Goal: Task Accomplishment & Management: Complete application form

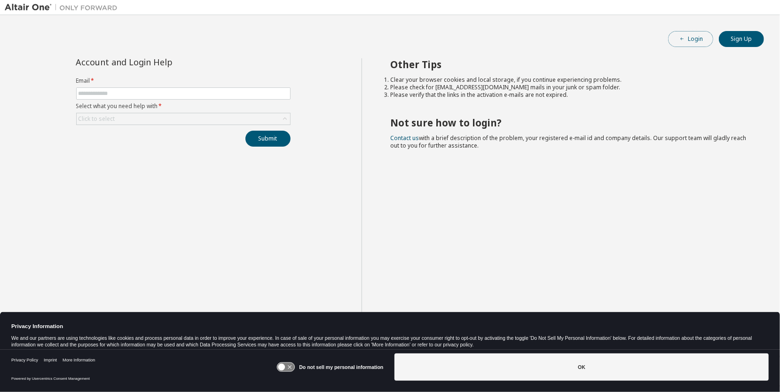
click at [691, 36] on button "Login" at bounding box center [690, 39] width 45 height 16
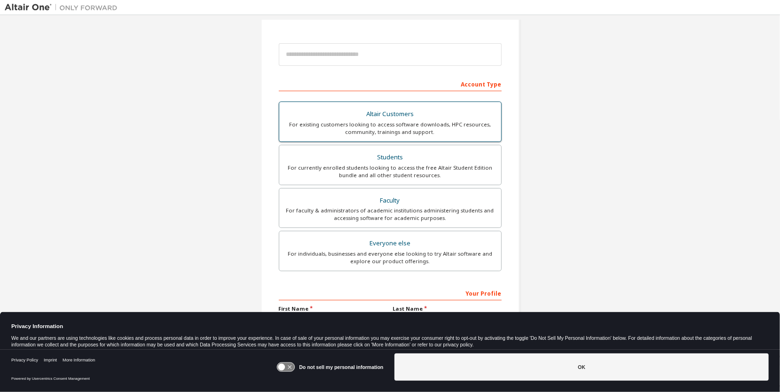
scroll to position [94, 0]
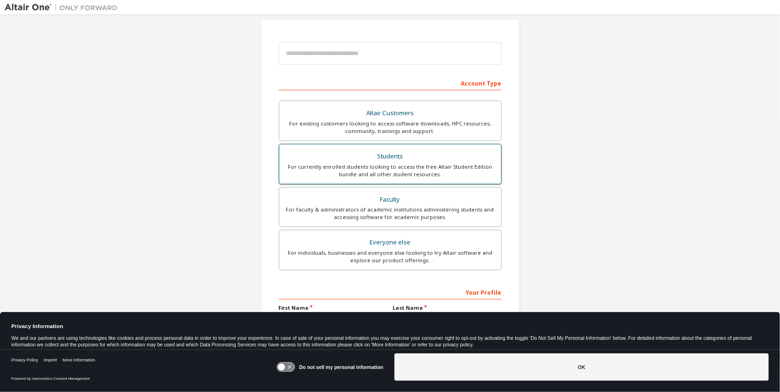
click at [434, 165] on div "For currently enrolled students looking to access the free Altair Student Editi…" at bounding box center [390, 170] width 211 height 15
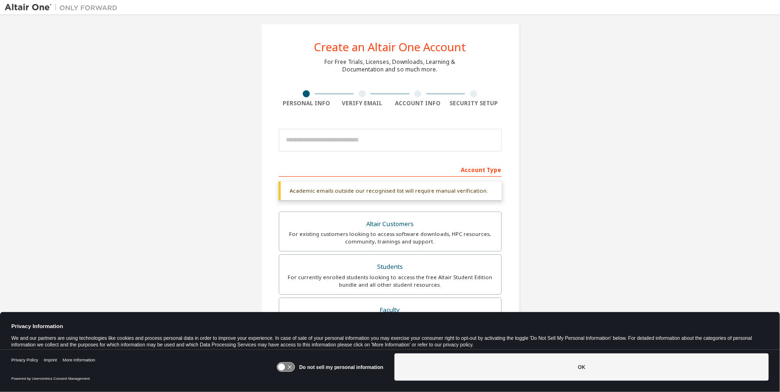
scroll to position [0, 0]
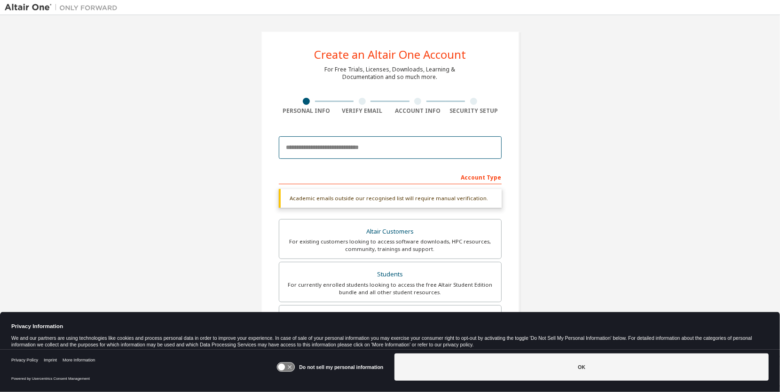
click at [381, 148] on input "email" at bounding box center [390, 147] width 223 height 23
type input "**********"
type input "******"
type input "***"
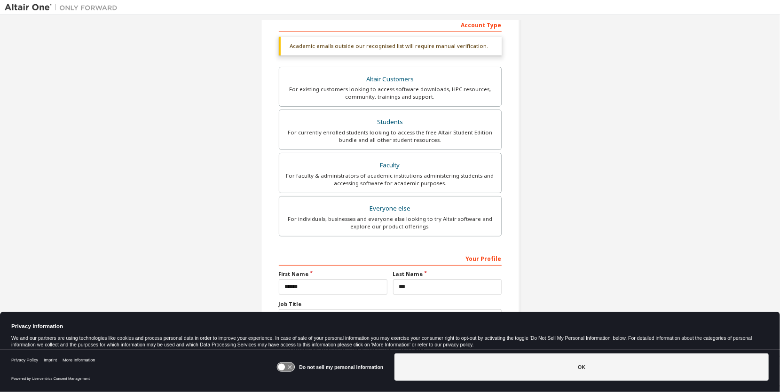
scroll to position [180, 0]
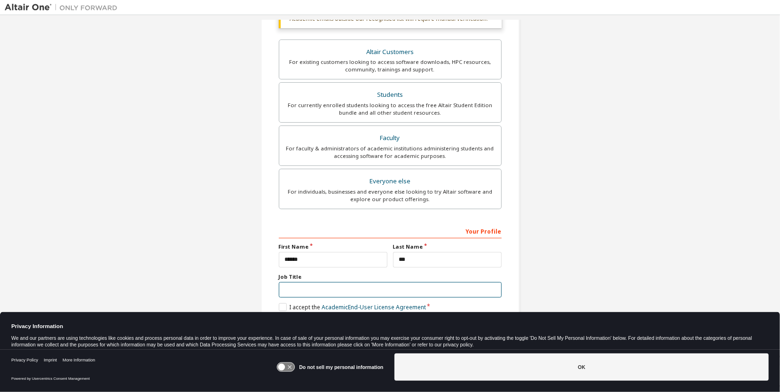
click at [341, 287] on input "text" at bounding box center [390, 290] width 223 height 16
type input "**********"
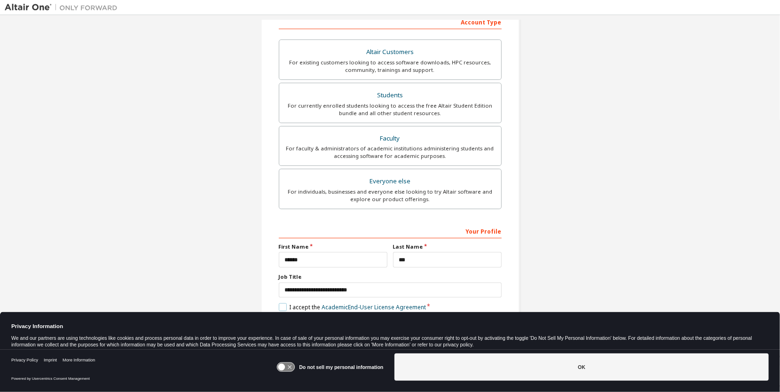
click at [283, 305] on label "I accept the Academic End-User License Agreement" at bounding box center [352, 307] width 147 height 8
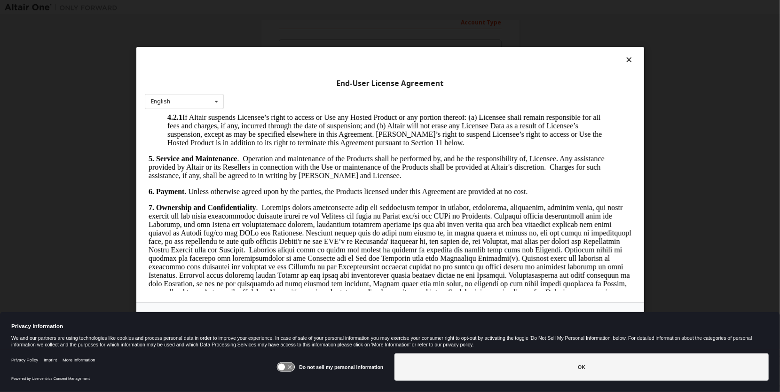
scroll to position [987, 0]
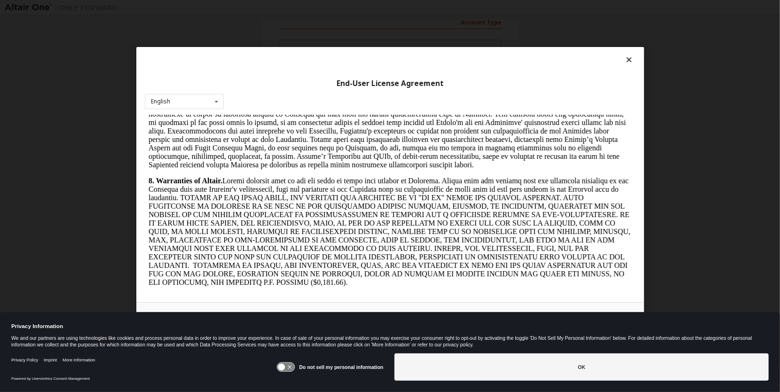
click at [289, 368] on icon at bounding box center [285, 367] width 17 height 9
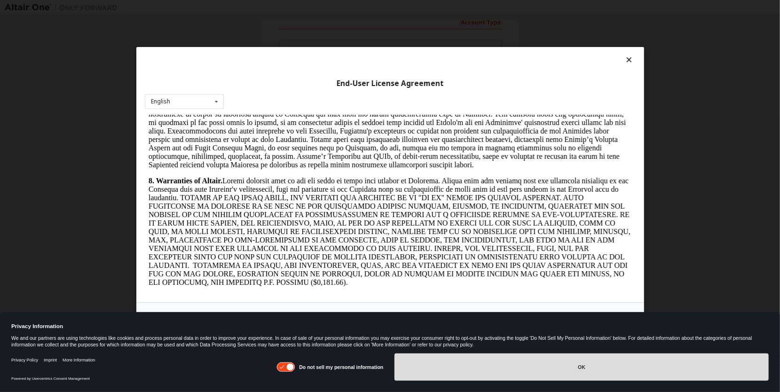
click at [422, 366] on button "OK" at bounding box center [581, 366] width 374 height 27
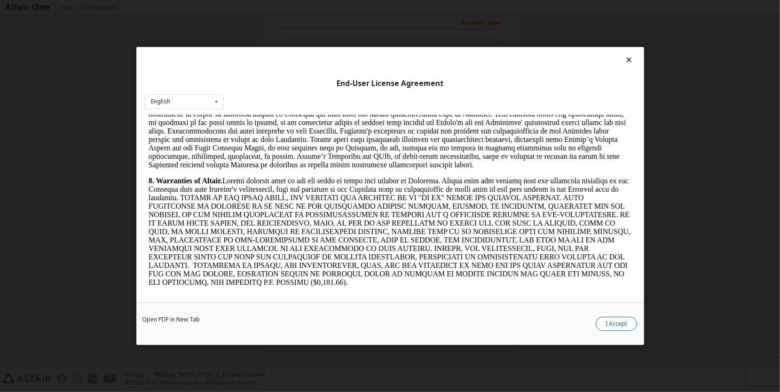
click at [611, 329] on button "I Accept" at bounding box center [616, 324] width 41 height 14
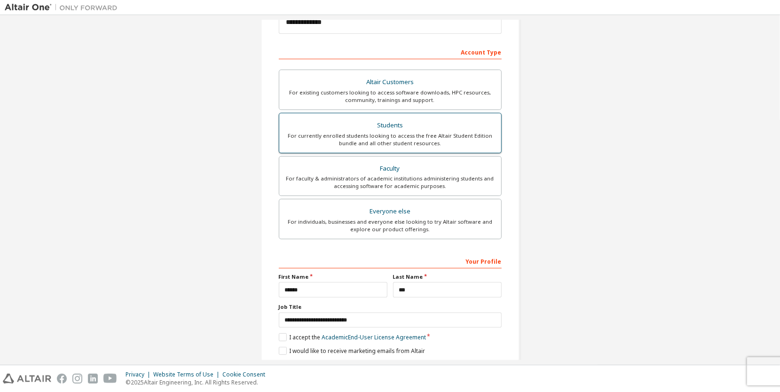
scroll to position [155, 0]
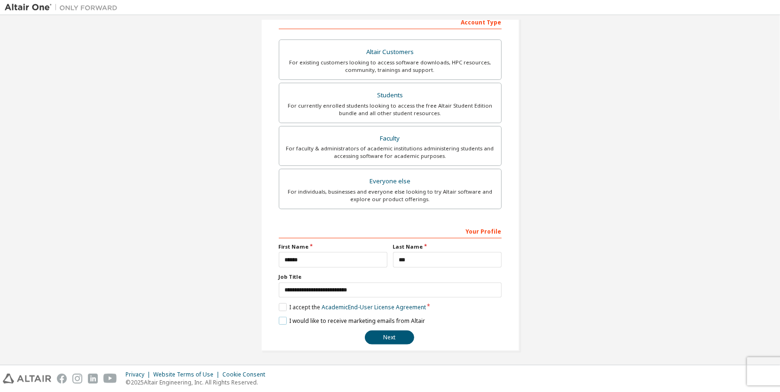
click at [283, 318] on label "I would like to receive marketing emails from Altair" at bounding box center [352, 321] width 146 height 8
click at [379, 334] on button "Next" at bounding box center [389, 337] width 49 height 14
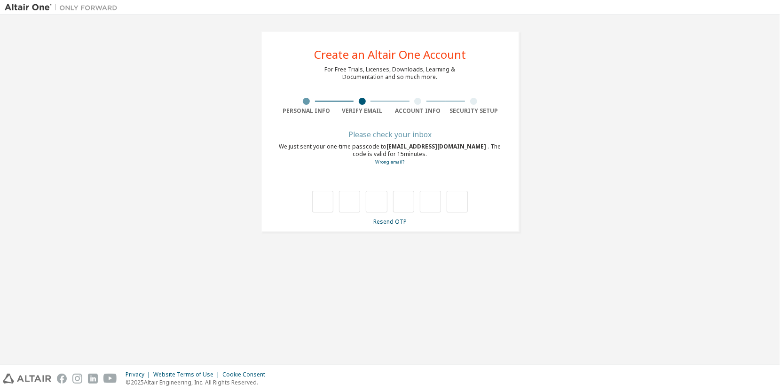
scroll to position [0, 0]
type input "*"
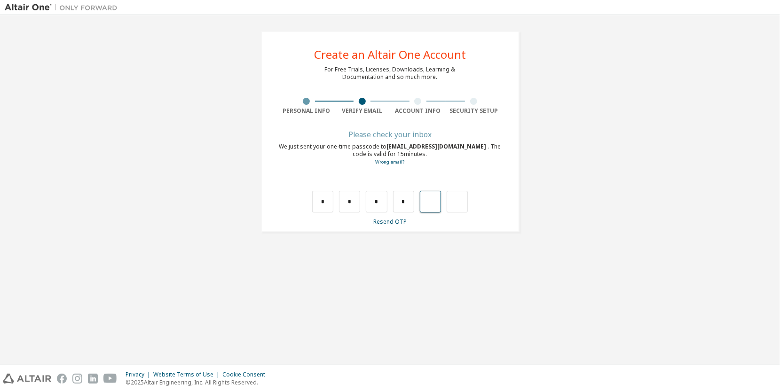
type input "*"
